Goal: Task Accomplishment & Management: Manage account settings

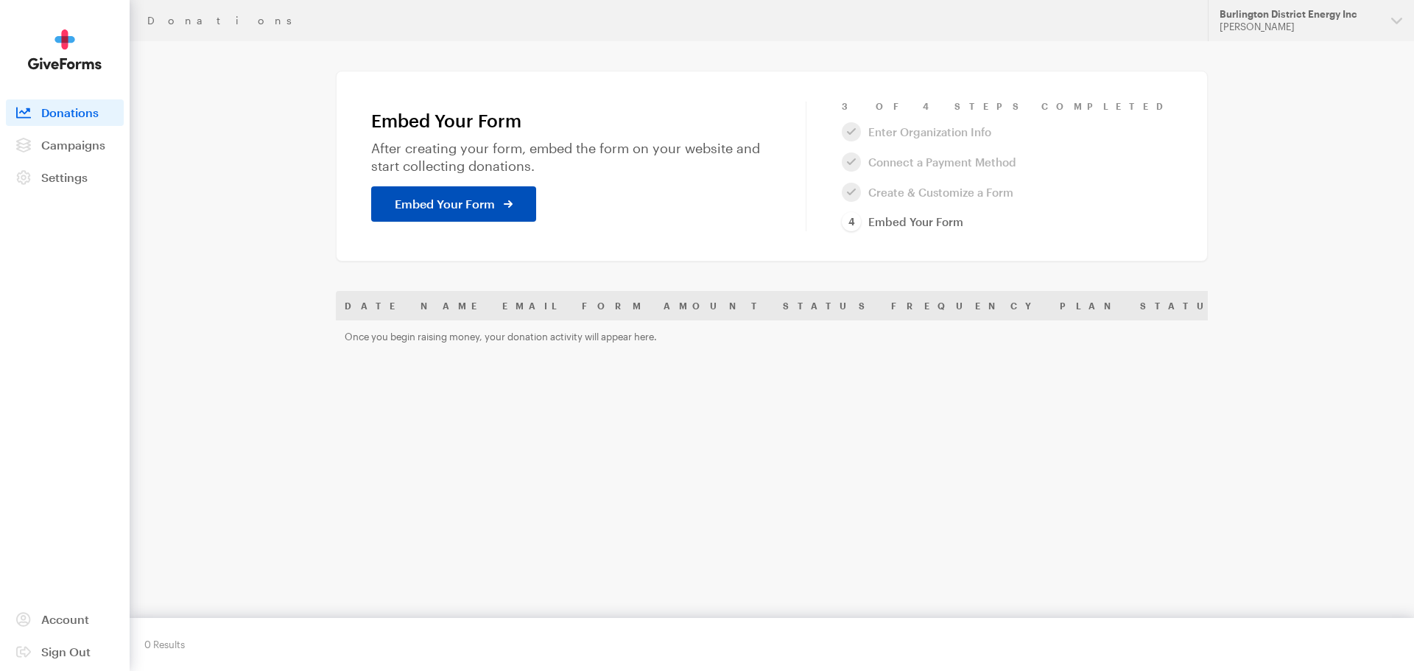
click at [429, 205] on span "Embed Your Form" at bounding box center [445, 204] width 100 height 18
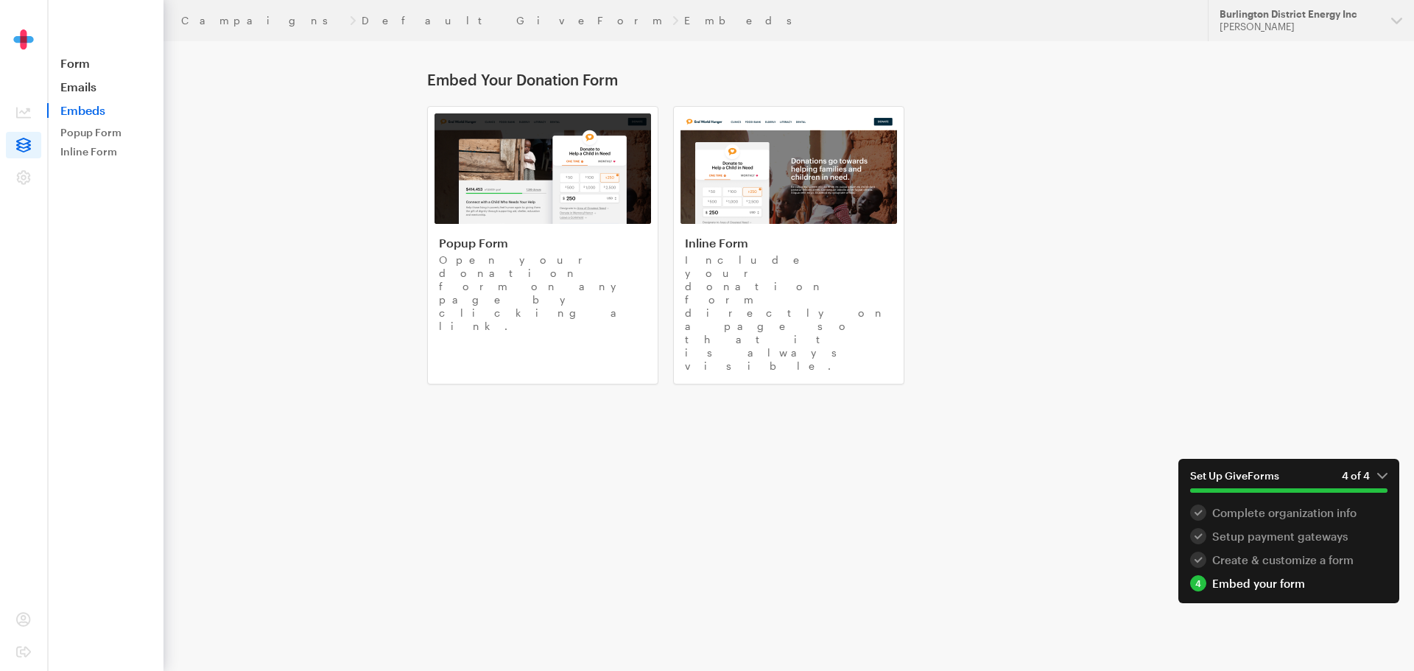
click at [32, 37] on img at bounding box center [24, 49] width 74 height 41
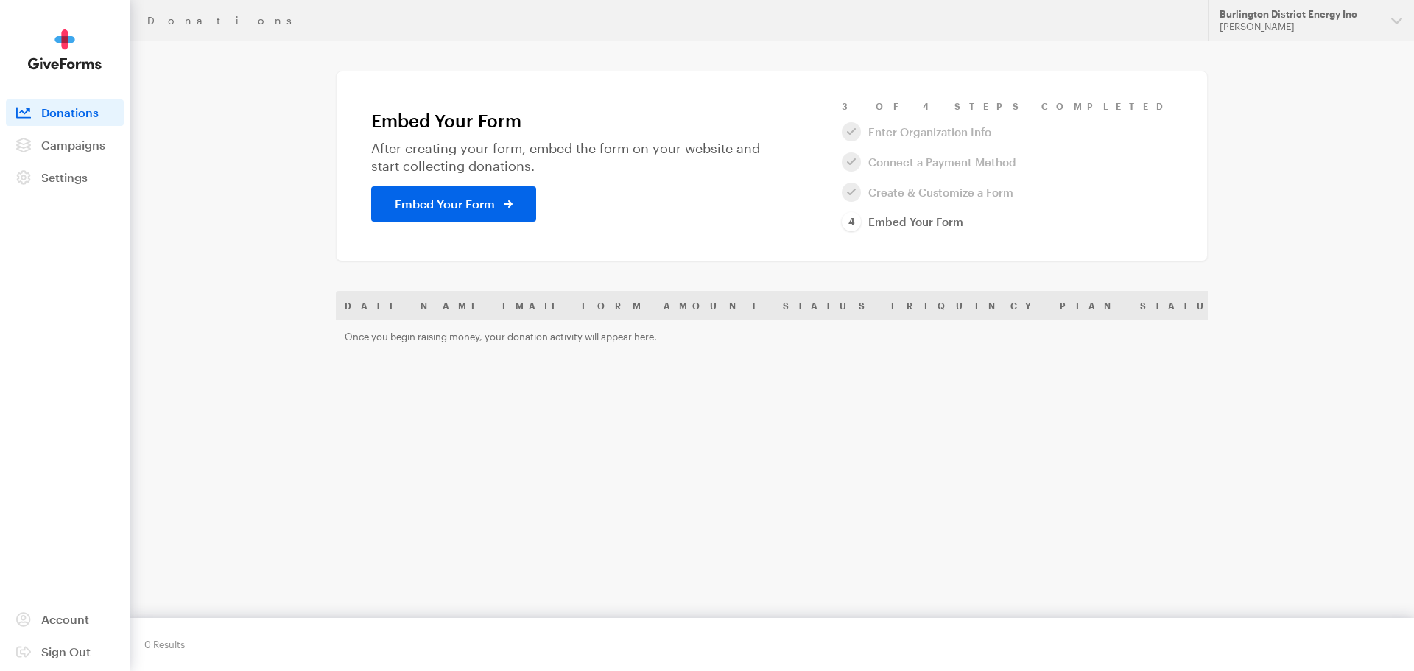
click at [1042, 165] on ol "Enter Organization Info Connect a Payment Method Create & Customize a Form Embe…" at bounding box center [989, 177] width 295 height 110
click at [991, 161] on ol "Enter Organization Info Connect a Payment Method Create & Customize a Form Embe…" at bounding box center [989, 177] width 295 height 110
click at [47, 189] on link "Settings" at bounding box center [65, 177] width 118 height 27
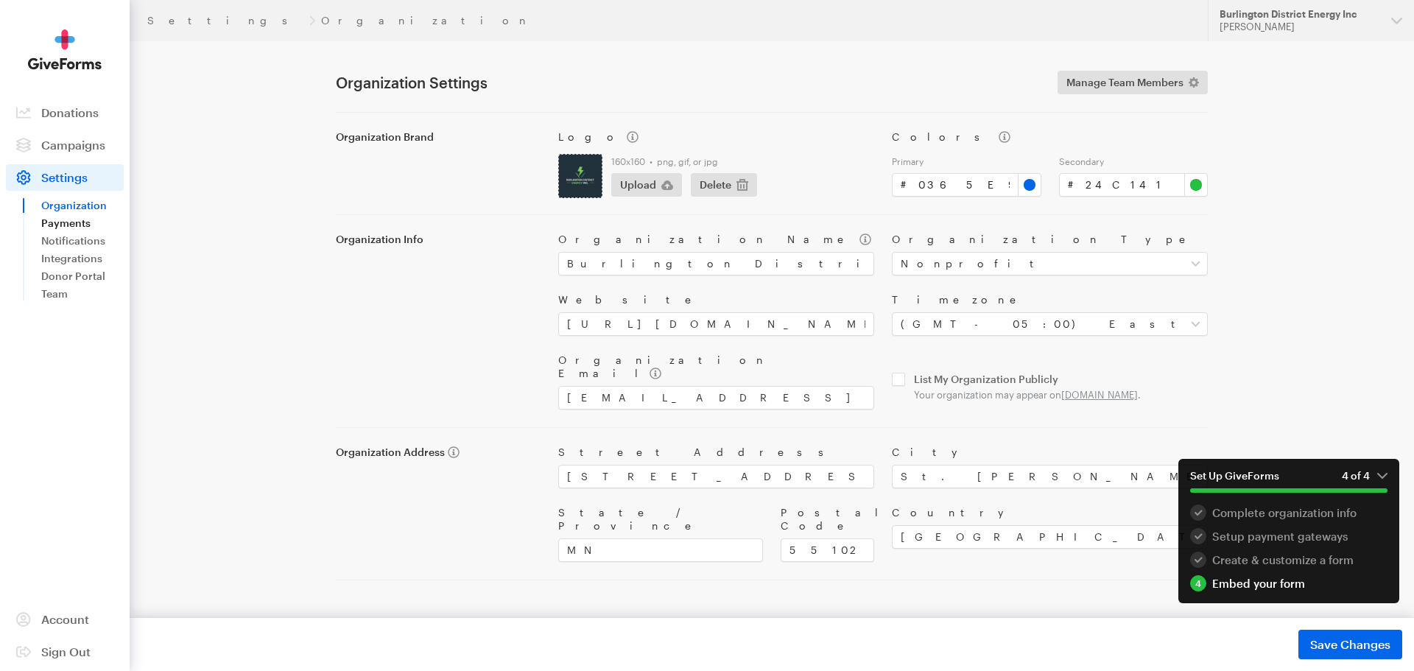
click at [70, 223] on link "Payments" at bounding box center [82, 223] width 82 height 18
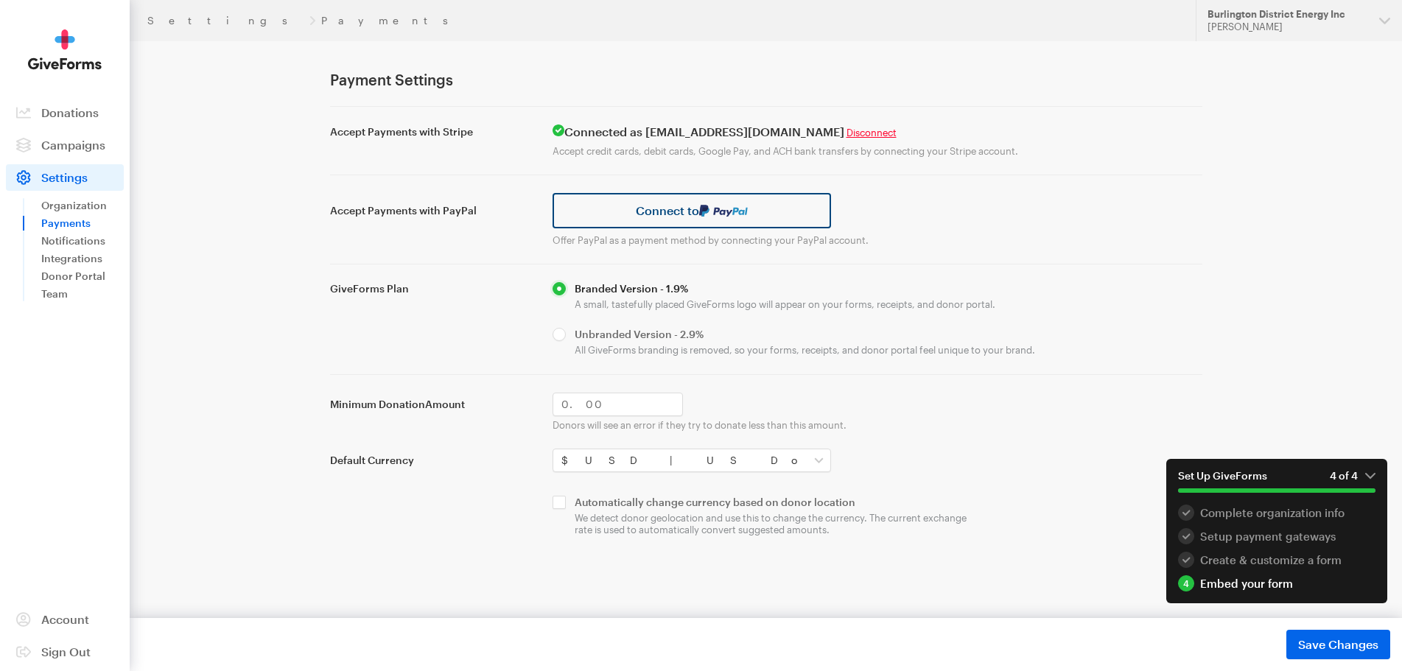
click at [718, 212] on img at bounding box center [723, 211] width 49 height 12
